Goal: Transaction & Acquisition: Purchase product/service

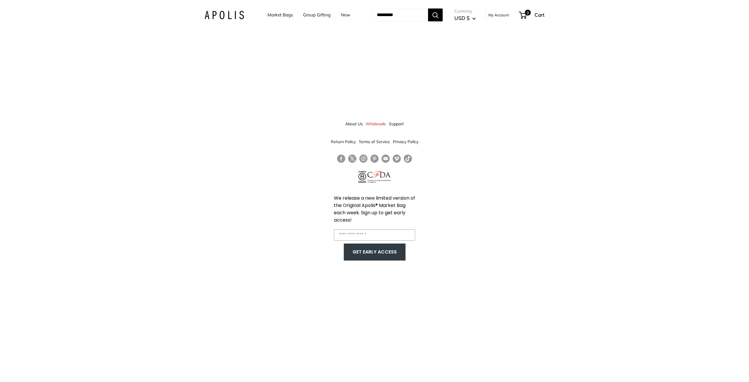
click at [278, 16] on link "Market Bags" at bounding box center [279, 15] width 25 height 8
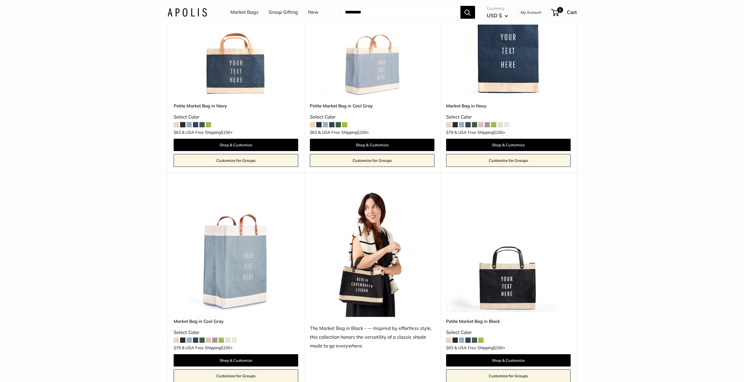
scroll to position [2164, 0]
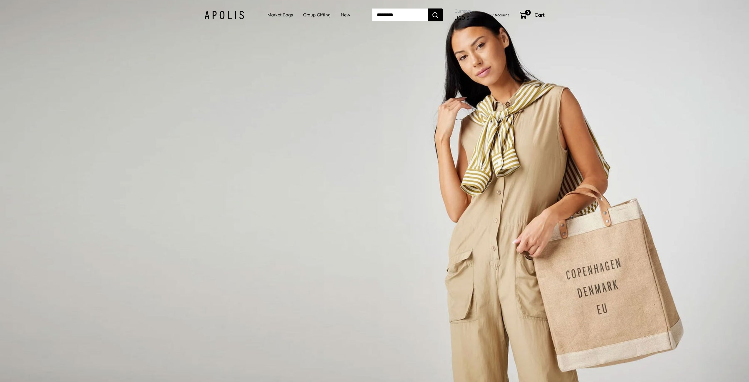
click at [276, 13] on link "Market Bags" at bounding box center [279, 15] width 25 height 8
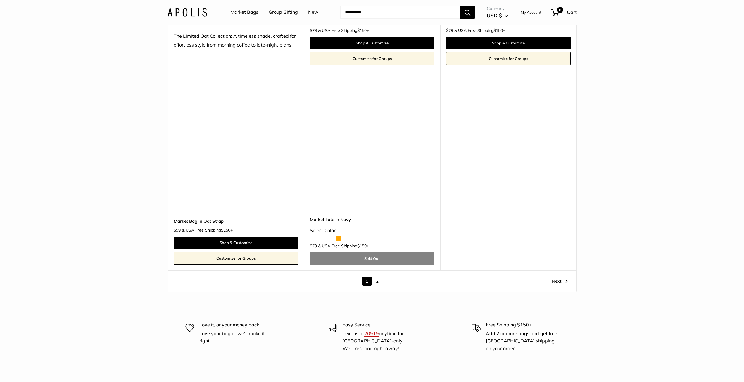
scroll to position [3306, 0]
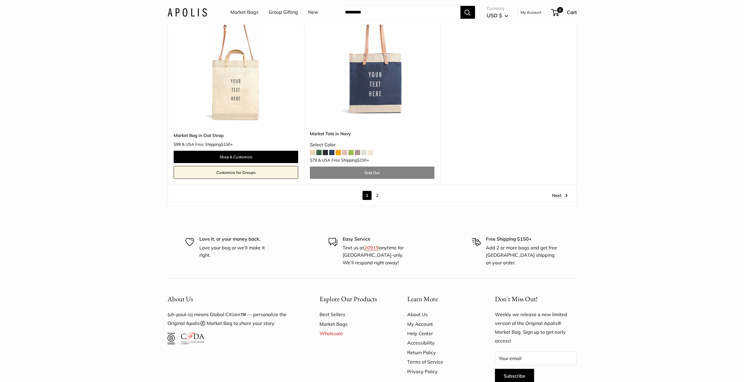
click at [376, 196] on link "2" at bounding box center [377, 195] width 9 height 9
